Goal: Task Accomplishment & Management: Use online tool/utility

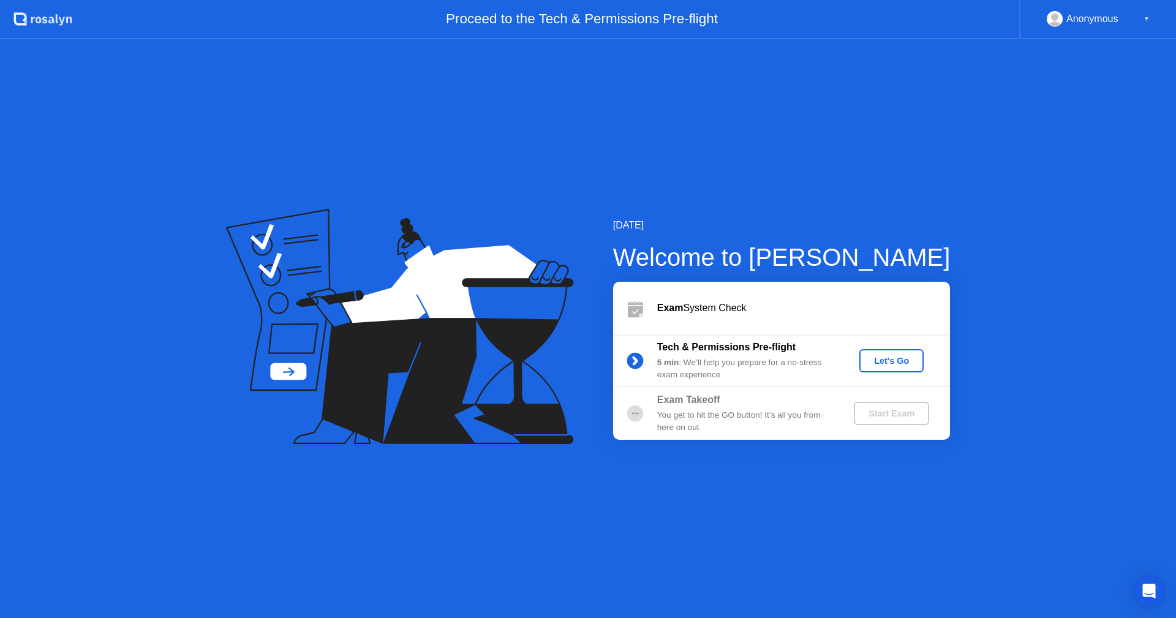
click at [901, 359] on div "Let's Go" at bounding box center [891, 361] width 55 height 10
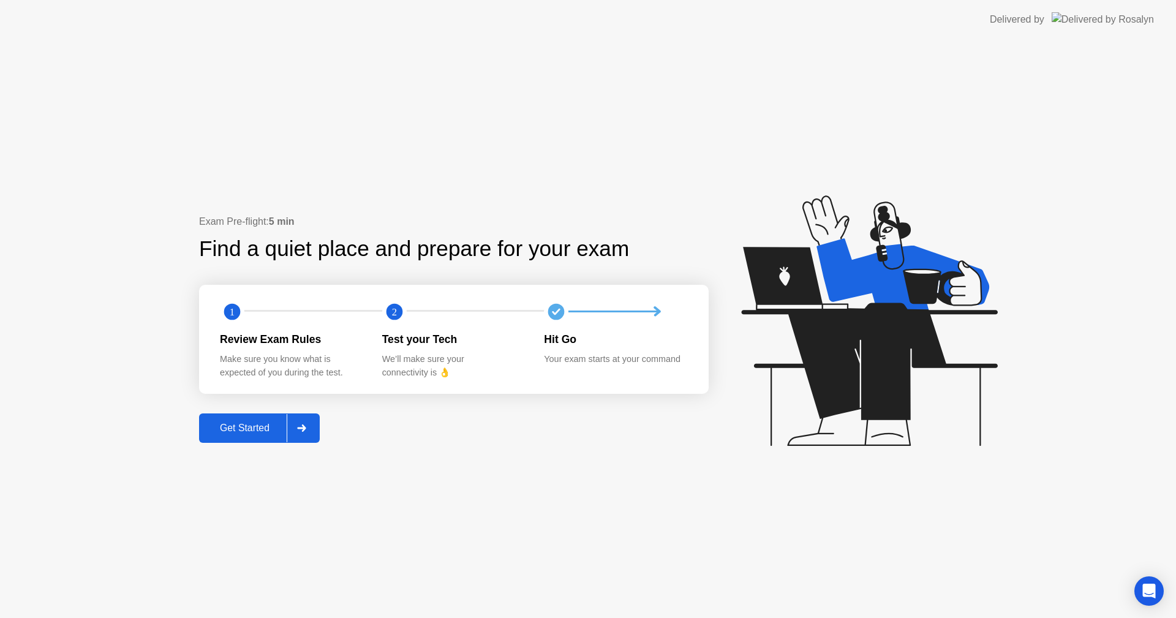
click at [259, 427] on div "Get Started" at bounding box center [245, 428] width 84 height 11
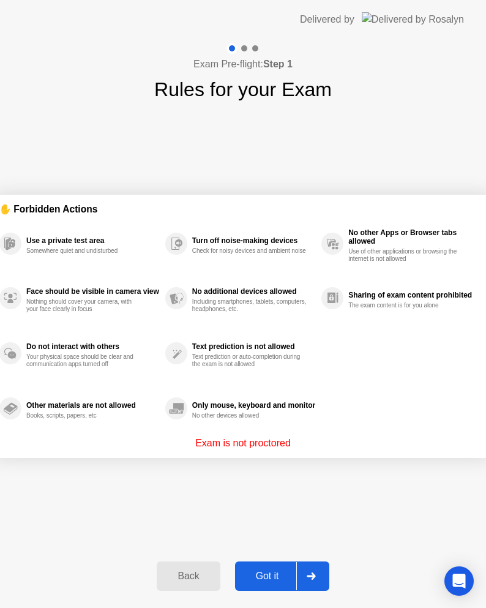
click at [273, 580] on div "Got it" at bounding box center [268, 576] width 58 height 11
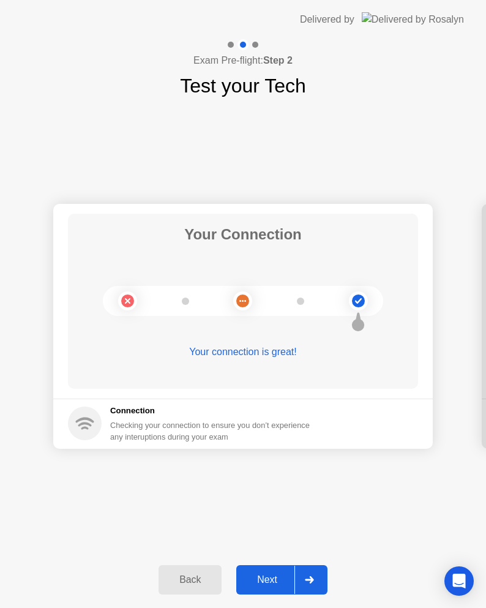
click at [196, 489] on div "Your Connection Your connection is great! Connection Checking your connection t…" at bounding box center [243, 325] width 486 height 451
click at [263, 580] on div "Next" at bounding box center [267, 580] width 55 height 11
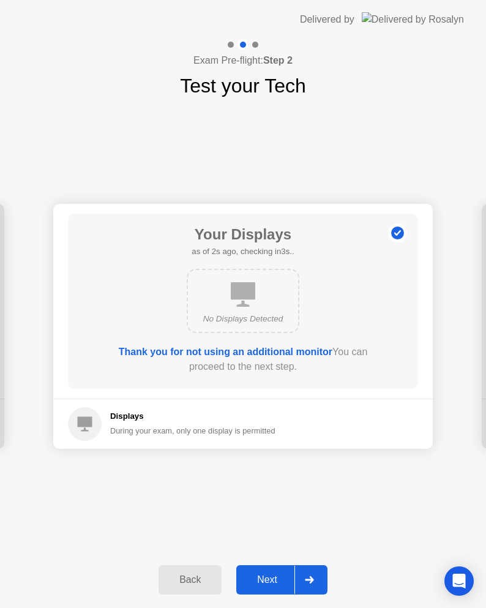
click at [263, 580] on div "Next" at bounding box center [267, 580] width 55 height 11
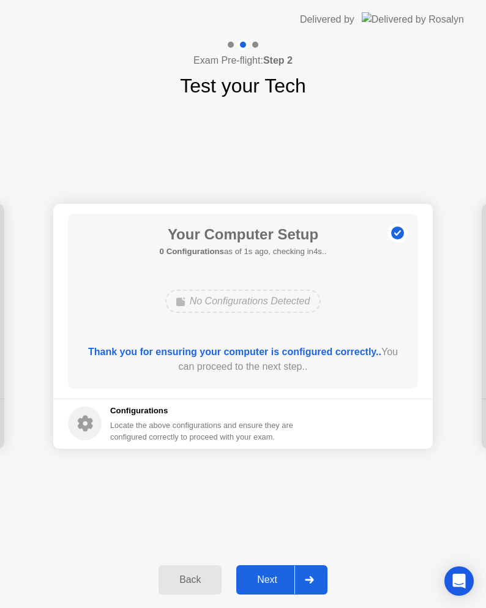
click at [263, 580] on div "Next" at bounding box center [267, 580] width 55 height 11
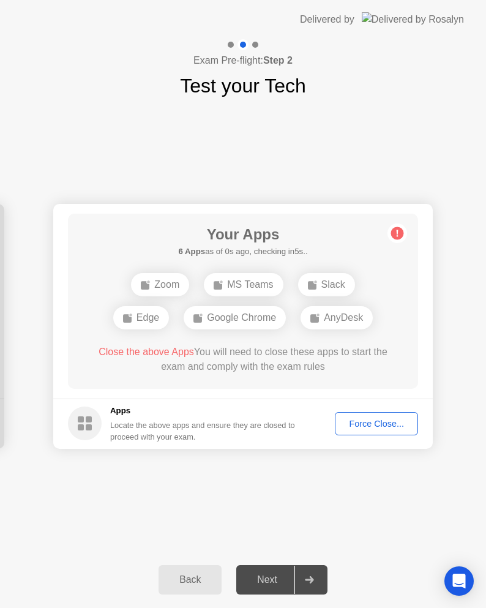
click at [371, 425] on div "Force Close..." at bounding box center [376, 424] width 75 height 10
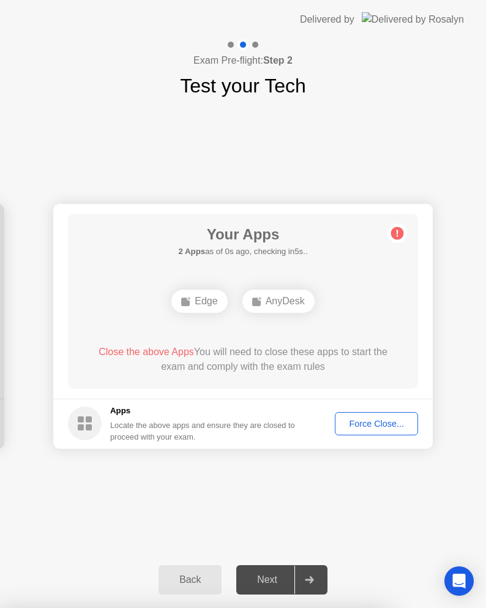
click at [396, 423] on div "Force Close..." at bounding box center [376, 424] width 75 height 10
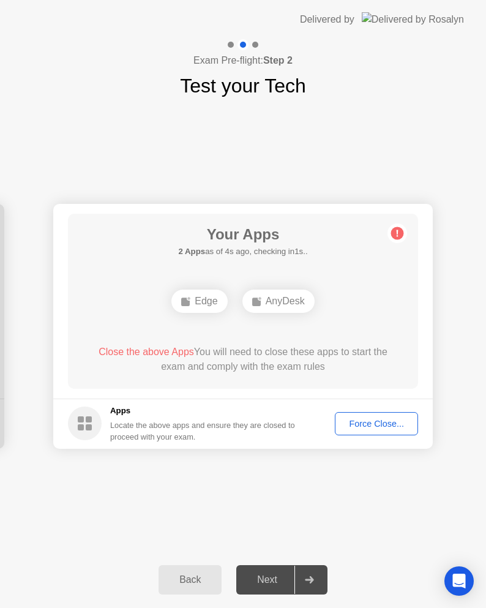
click at [361, 312] on div "Edge AnyDesk" at bounding box center [243, 301] width 281 height 33
click at [195, 304] on div "Edge" at bounding box center [200, 301] width 56 height 23
click at [308, 326] on div "Your Apps Searching for disallowed apps... AnyDesk Close the above App You will…" at bounding box center [243, 301] width 350 height 175
click at [258, 302] on div "AnyDesk" at bounding box center [243, 301] width 72 height 23
click at [393, 427] on div "Force Close..." at bounding box center [376, 424] width 75 height 10
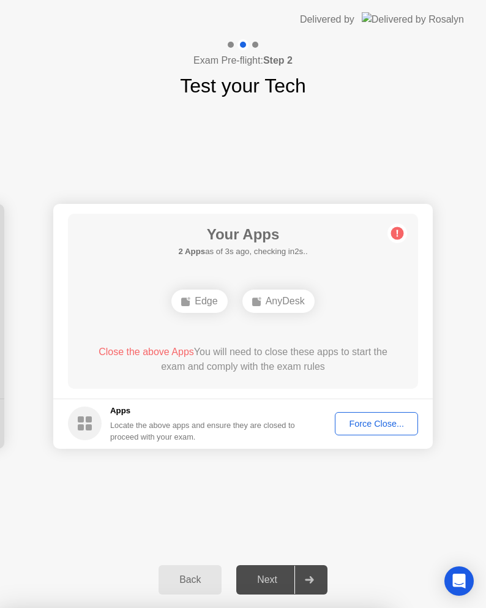
click at [398, 231] on icon at bounding box center [398, 233] width 2 height 7
click at [245, 303] on div "AnyDesk" at bounding box center [243, 301] width 72 height 23
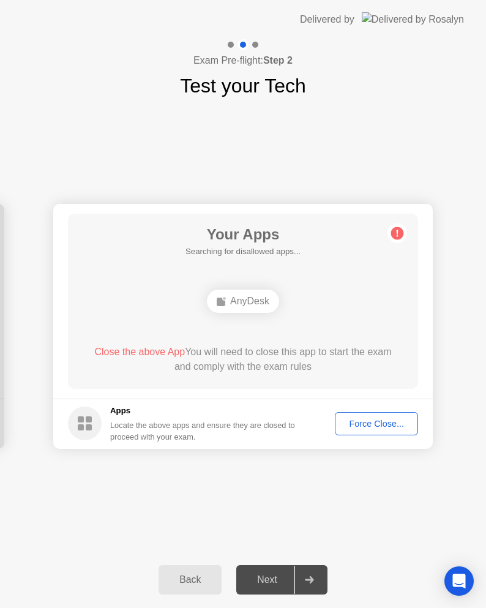
click at [311, 306] on div "AnyDesk" at bounding box center [243, 301] width 281 height 33
click at [94, 309] on div "Your Apps 2 Apps as of 2s ago, checking in3s.. Edge AnyDesk Close the above App…" at bounding box center [243, 301] width 350 height 175
click at [390, 413] on button "Force Close..." at bounding box center [376, 423] width 83 height 23
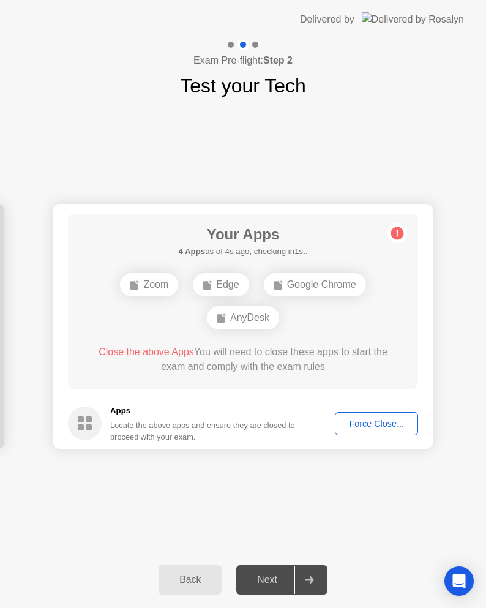
click at [80, 130] on div "Your Connection Your connection is great! Connection Checking your connection t…" at bounding box center [243, 325] width 486 height 451
click at [82, 138] on div "Your Connection Your connection is great! Connection Checking your connection t…" at bounding box center [243, 325] width 486 height 451
click at [191, 505] on div "Your Connection Your connection is great! Connection Checking your connection t…" at bounding box center [243, 325] width 486 height 451
click at [171, 165] on div "Your Connection Your connection is great! Connection Checking your connection t…" at bounding box center [243, 325] width 486 height 451
click at [161, 301] on div "Zoom" at bounding box center [164, 301] width 58 height 23
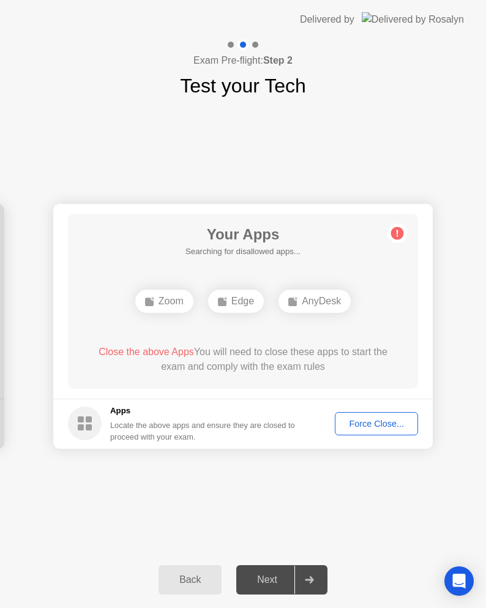
click at [285, 255] on h5 "Searching for disallowed apps..." at bounding box center [243, 252] width 115 height 12
